Goal: Task Accomplishment & Management: Use online tool/utility

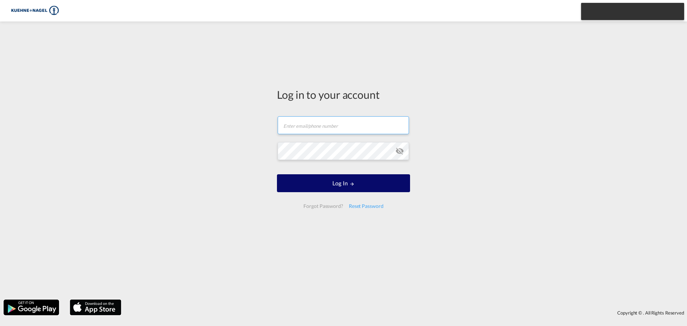
type input "[PERSON_NAME][EMAIL_ADDRESS][PERSON_NAME][PERSON_NAME][DOMAIN_NAME]"
click at [353, 187] on button "Log In" at bounding box center [343, 183] width 133 height 18
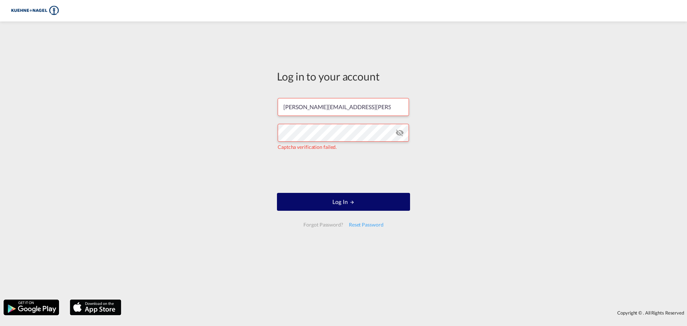
click at [340, 203] on button "Log In" at bounding box center [343, 202] width 133 height 18
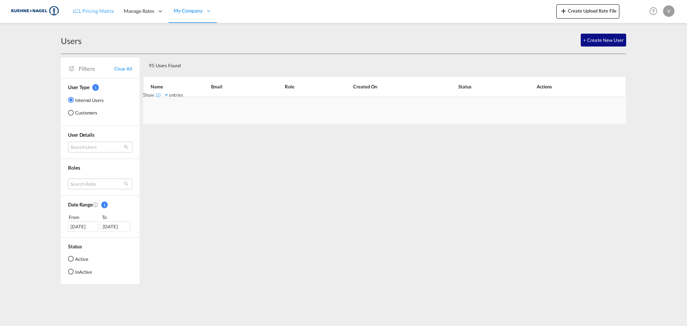
click at [79, 14] on span "LCL Pricing Matrix" at bounding box center [93, 11] width 41 height 6
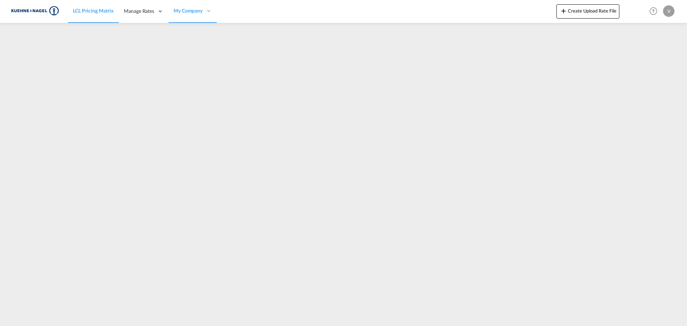
click at [374, 17] on div "LCL Pricing Matrix Manage Rates Contract Rates [GEOGRAPHIC_DATA] My Rate Files …" at bounding box center [344, 11] width 666 height 22
